Goal: Task Accomplishment & Management: Complete application form

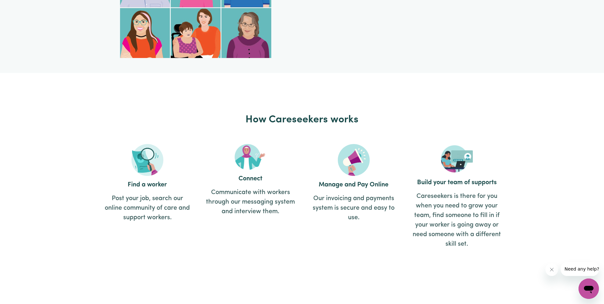
scroll to position [668, 0]
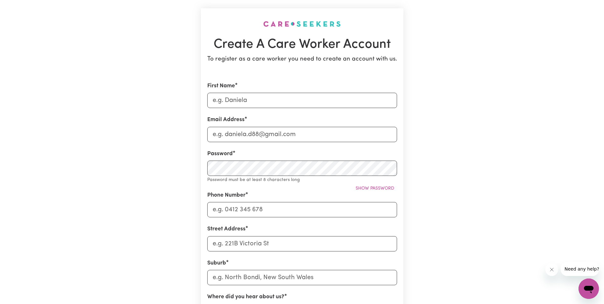
scroll to position [32, 0]
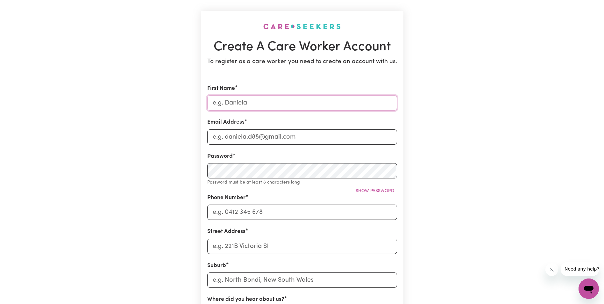
click at [232, 102] on input "First Name" at bounding box center [302, 102] width 190 height 15
click at [271, 100] on input "t" at bounding box center [302, 102] width 190 height 15
drag, startPoint x: 243, startPoint y: 103, endPoint x: 167, endPoint y: 98, distance: 76.8
click at [172, 100] on div "Create A Care Worker Account To register as a care worker you need to create an…" at bounding box center [302, 222] width 420 height 465
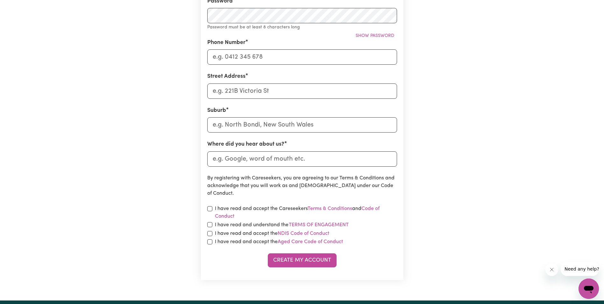
scroll to position [223, 0]
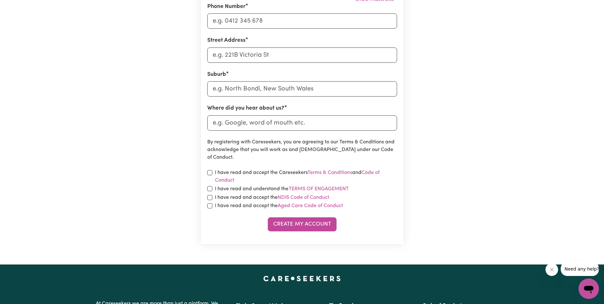
type input "kk"
